Goal: Task Accomplishment & Management: Use online tool/utility

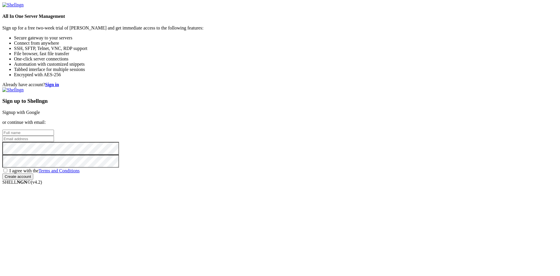
click at [54, 130] on input "text" at bounding box center [28, 133] width 52 height 6
click at [59, 82] on strong "Sign in" at bounding box center [52, 84] width 14 height 5
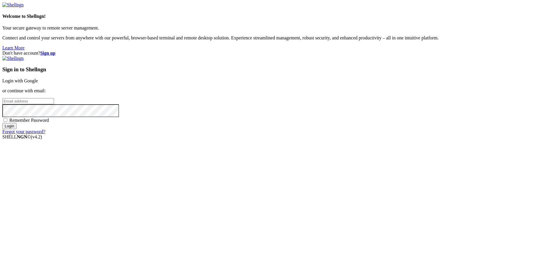
click at [54, 104] on input "email" at bounding box center [28, 101] width 52 height 6
click at [38, 83] on link "Login with Google" at bounding box center [20, 80] width 36 height 5
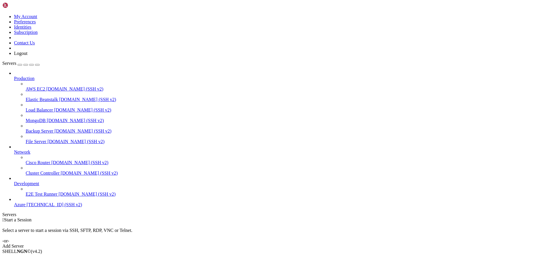
click at [32, 65] on div "button" at bounding box center [32, 65] width 0 height 0
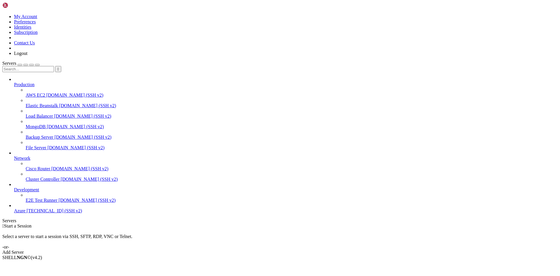
click at [35, 66] on input "text" at bounding box center [28, 69] width 52 height 6
type input "ubuntu"
click at [59, 67] on span "" at bounding box center [58, 69] width 1 height 4
click at [313, 250] on div "Add Server" at bounding box center [280, 252] width 556 height 5
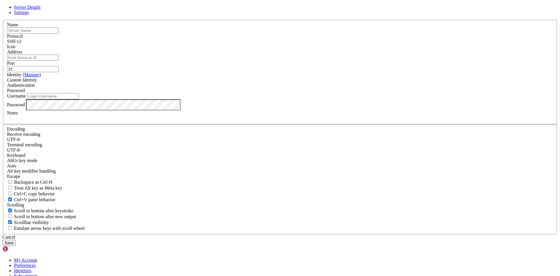
click at [79, 99] on input "Username" at bounding box center [53, 96] width 52 height 6
click at [59, 34] on input "text" at bounding box center [33, 30] width 52 height 6
type input "Server Mio"
click at [59, 61] on input "Address" at bounding box center [33, 58] width 52 height 6
click at [29, 15] on span "Settings" at bounding box center [21, 12] width 15 height 5
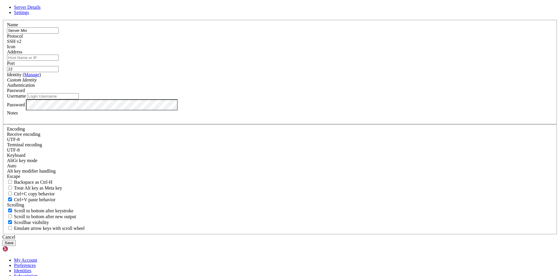
click at [41, 10] on span "Server Details" at bounding box center [27, 7] width 27 height 5
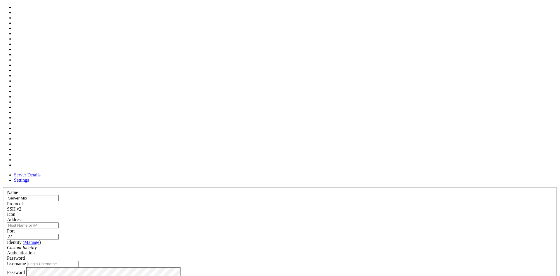
click at [7, 217] on span at bounding box center [7, 217] width 0 height 0
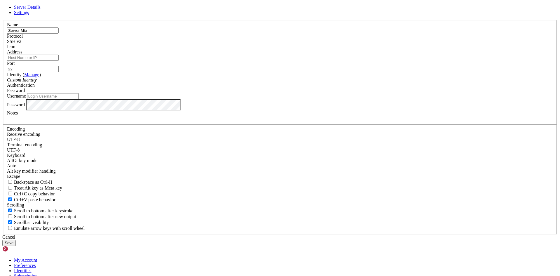
click at [324, 44] on div "SSH v2" at bounding box center [280, 41] width 546 height 5
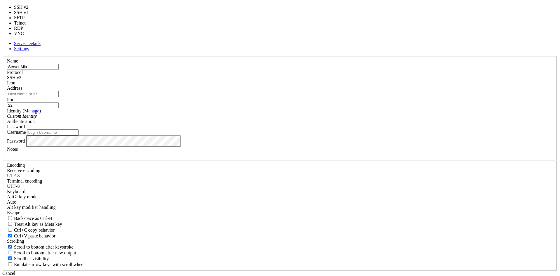
click at [324, 80] on div "SSH v2" at bounding box center [280, 77] width 546 height 5
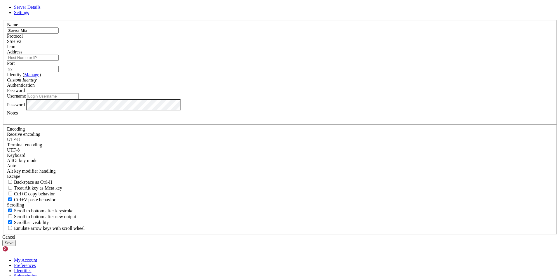
click at [59, 72] on input "22" at bounding box center [33, 69] width 52 height 6
click at [327, 44] on div "SSH v2" at bounding box center [280, 41] width 546 height 5
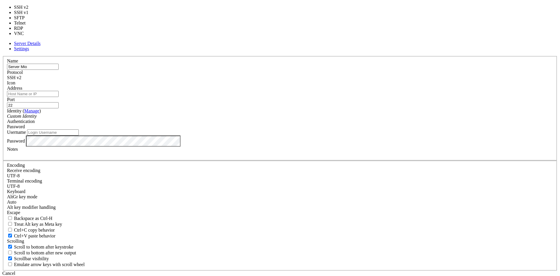
click at [15, 97] on label "Port" at bounding box center [11, 99] width 8 height 5
click at [59, 102] on input "22" at bounding box center [33, 105] width 52 height 6
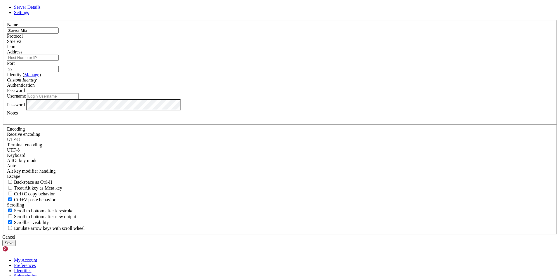
click at [67, 5] on div "Server Details Settings Name Server Mio Protocol SSH v2 Icon" at bounding box center [280, 125] width 556 height 241
click at [66, 6] on div "Server Details Settings Name Server Mio Protocol SSH v2 Icon" at bounding box center [280, 125] width 556 height 241
click at [2, 20] on icon at bounding box center [2, 20] width 0 height 0
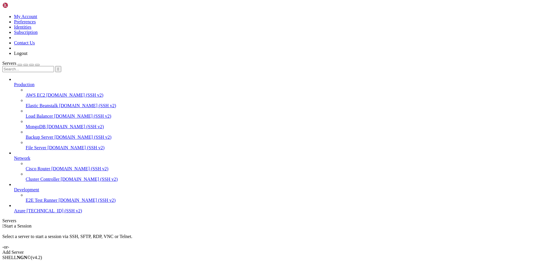
click at [329, 250] on link "Add Server" at bounding box center [280, 252] width 556 height 5
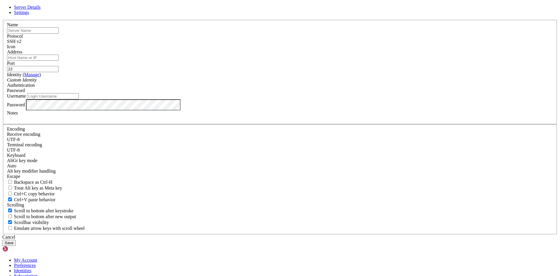
click at [2, 20] on icon at bounding box center [2, 20] width 0 height 0
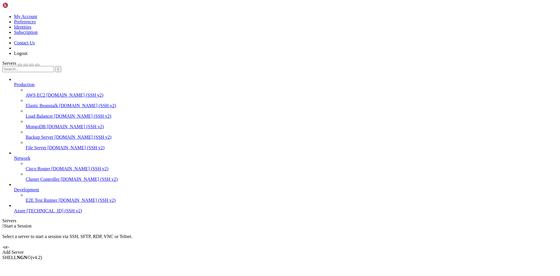
click at [328, 250] on link "Add Server" at bounding box center [280, 252] width 556 height 5
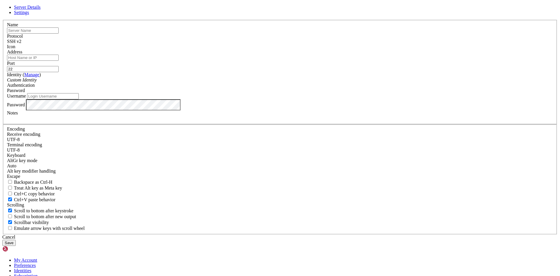
click at [302, 99] on div "Username" at bounding box center [280, 96] width 546 height 6
click at [79, 99] on input "Username" at bounding box center [53, 96] width 52 height 6
type input "AdminHGT"
click at [59, 34] on input "text" at bounding box center [33, 30] width 52 height 6
type input "Server Ubuntu"
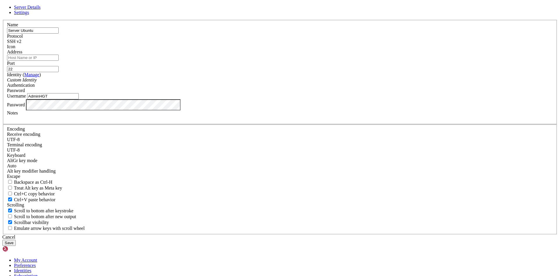
click at [59, 61] on input "Address" at bounding box center [33, 58] width 52 height 6
paste input "[TECHNICAL_ID]"
type input "[TECHNICAL_ID]"
click at [16, 240] on button "Save" at bounding box center [8, 243] width 13 height 6
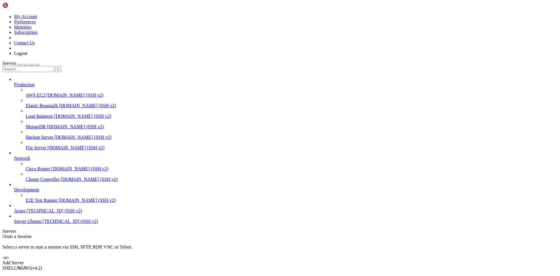
click at [41, 224] on span "Server Ubuntu" at bounding box center [27, 221] width 27 height 5
